Goal: Contribute content: Add original content to the website for others to see

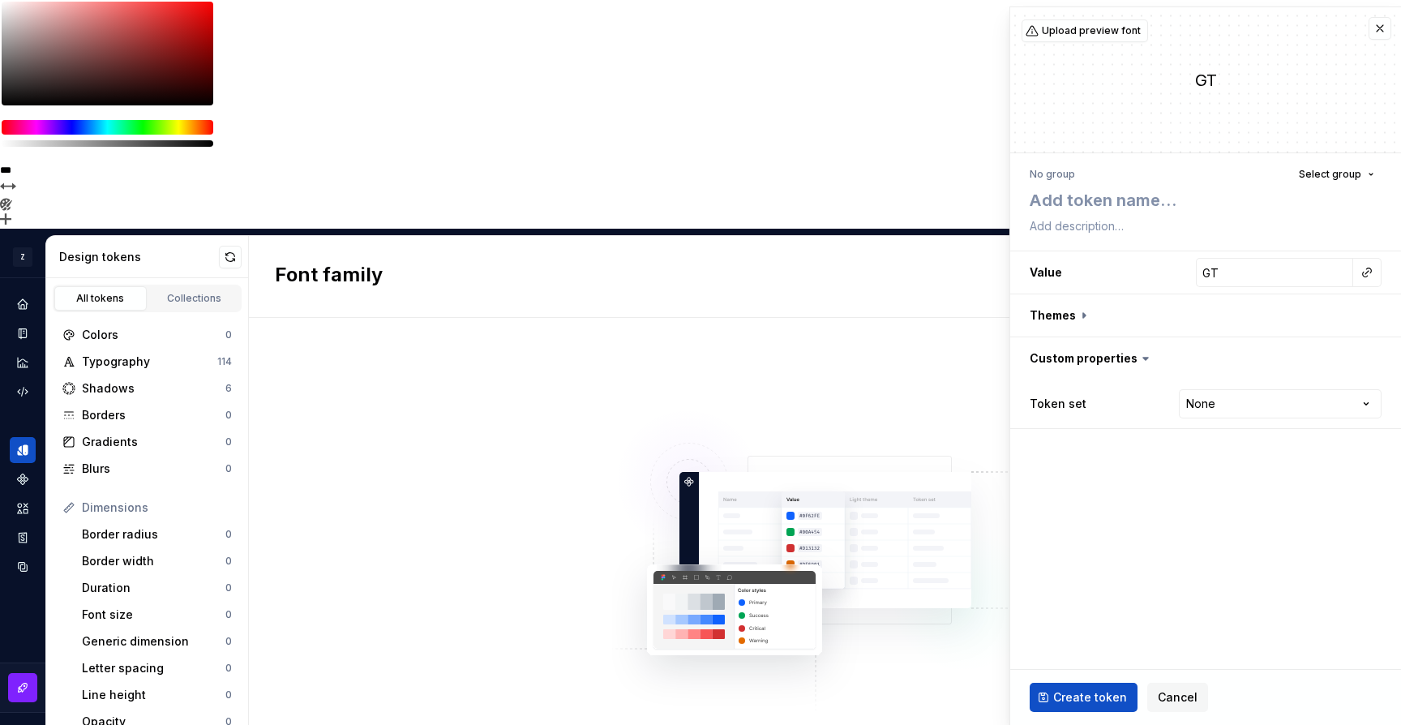
scroll to position [110, 0]
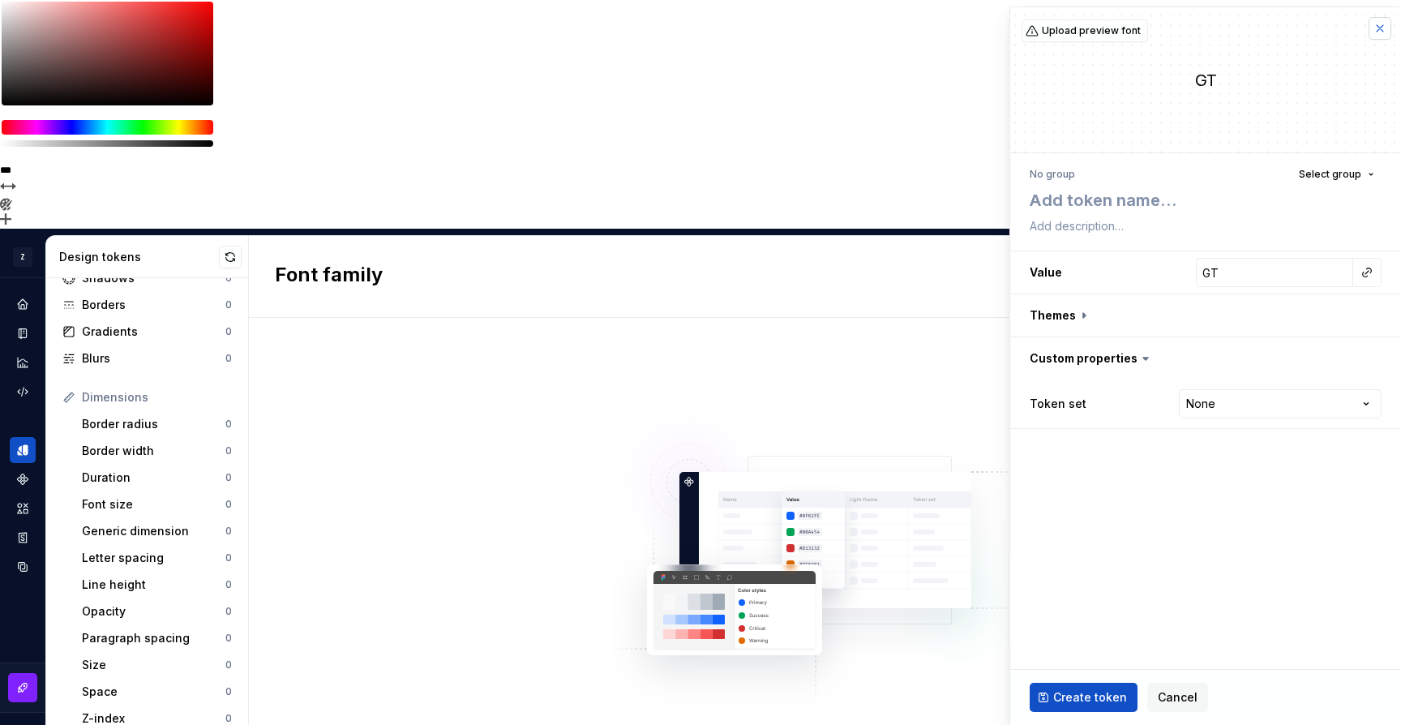
type textarea "*"
click at [1376, 30] on button "button" at bounding box center [1379, 28] width 23 height 23
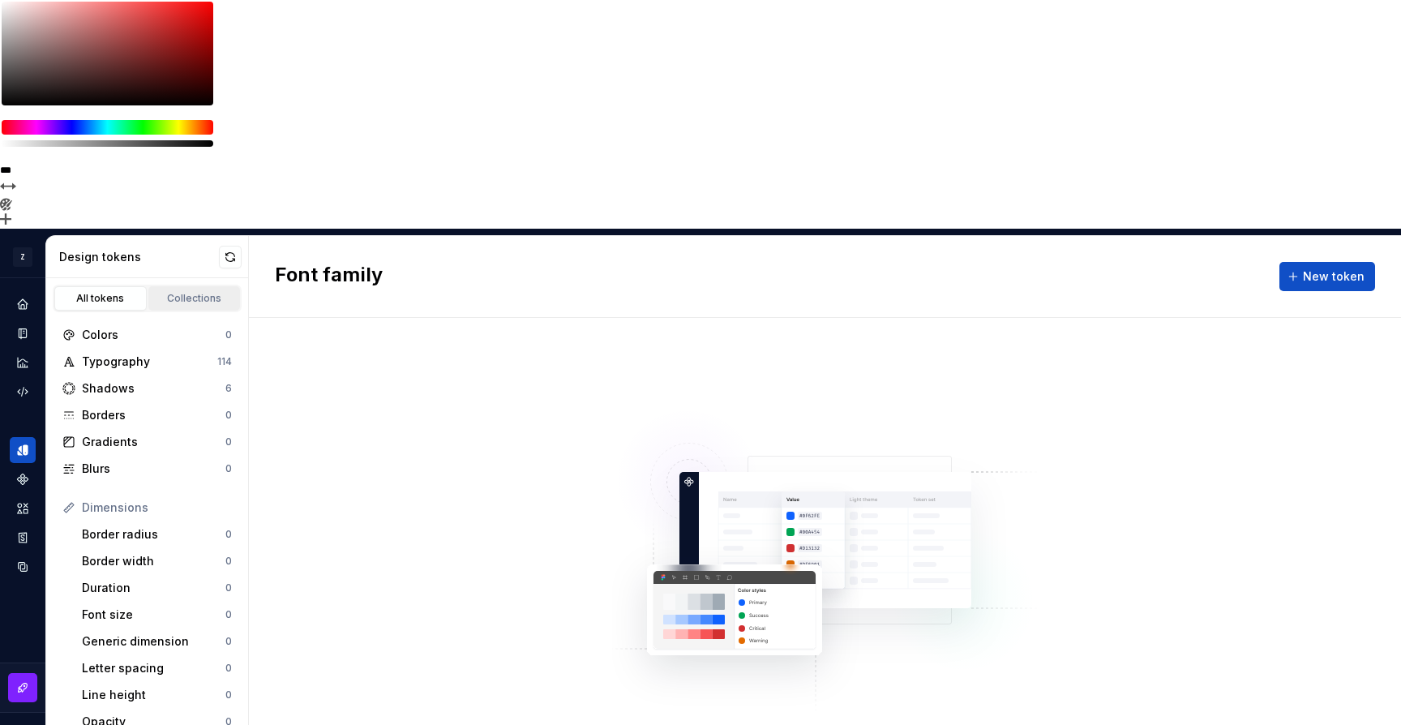
click at [172, 292] on div "Collections" at bounding box center [194, 298] width 81 height 13
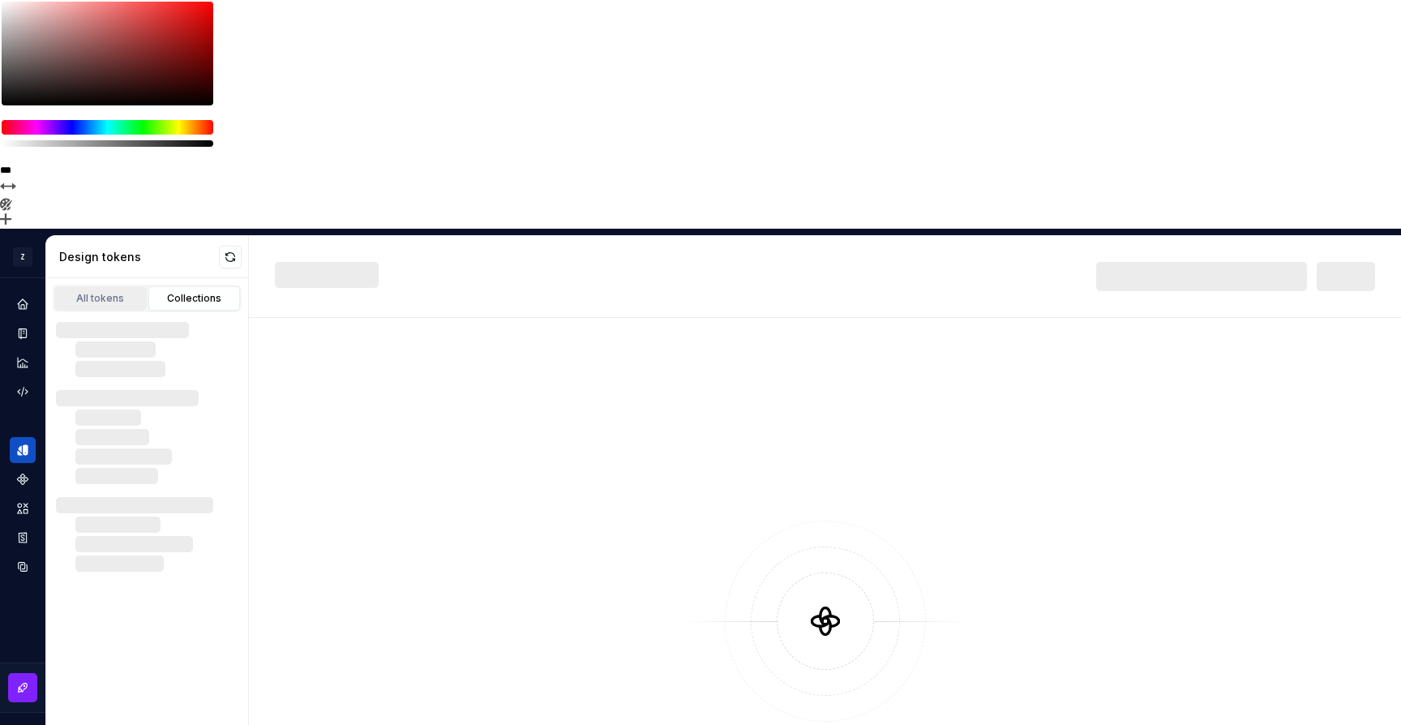
click at [78, 292] on div "All tokens" at bounding box center [100, 298] width 81 height 13
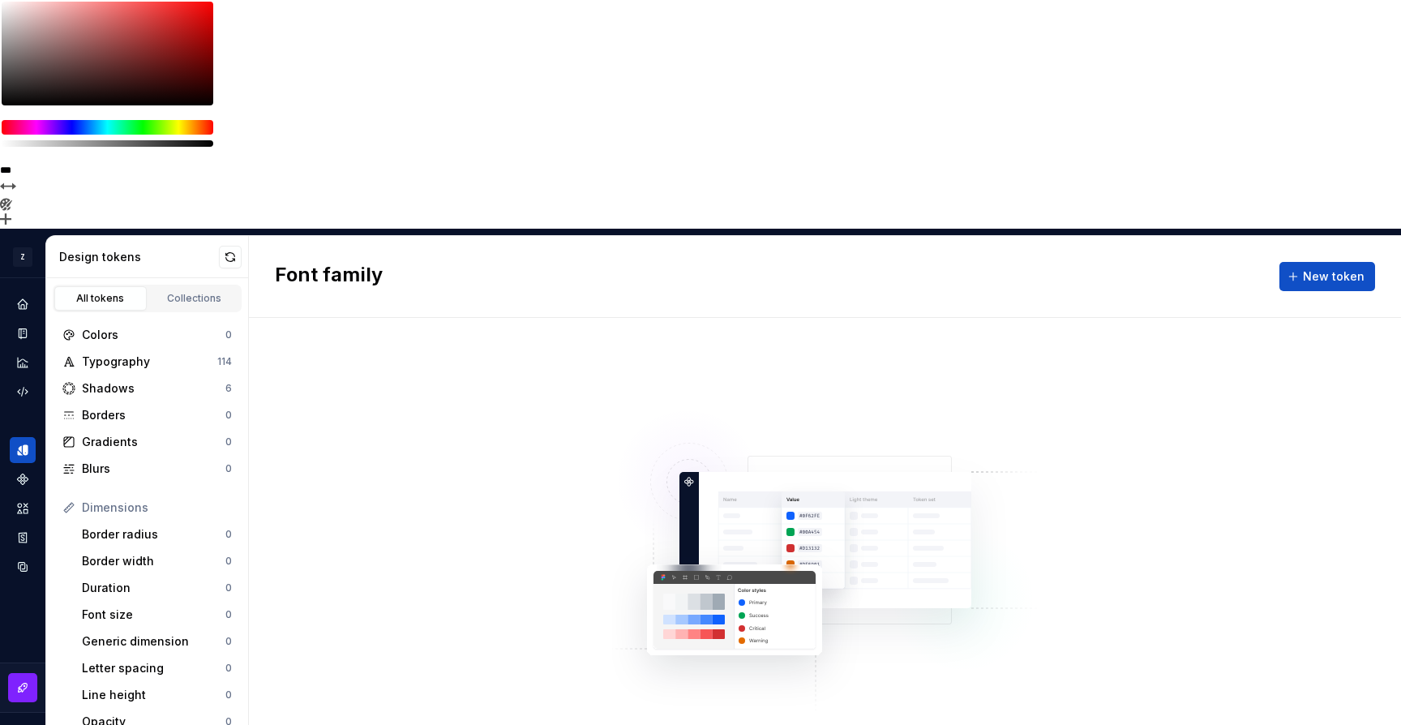
click at [700, 391] on img at bounding box center [825, 553] width 426 height 324
